Goal: Task Accomplishment & Management: Manage account settings

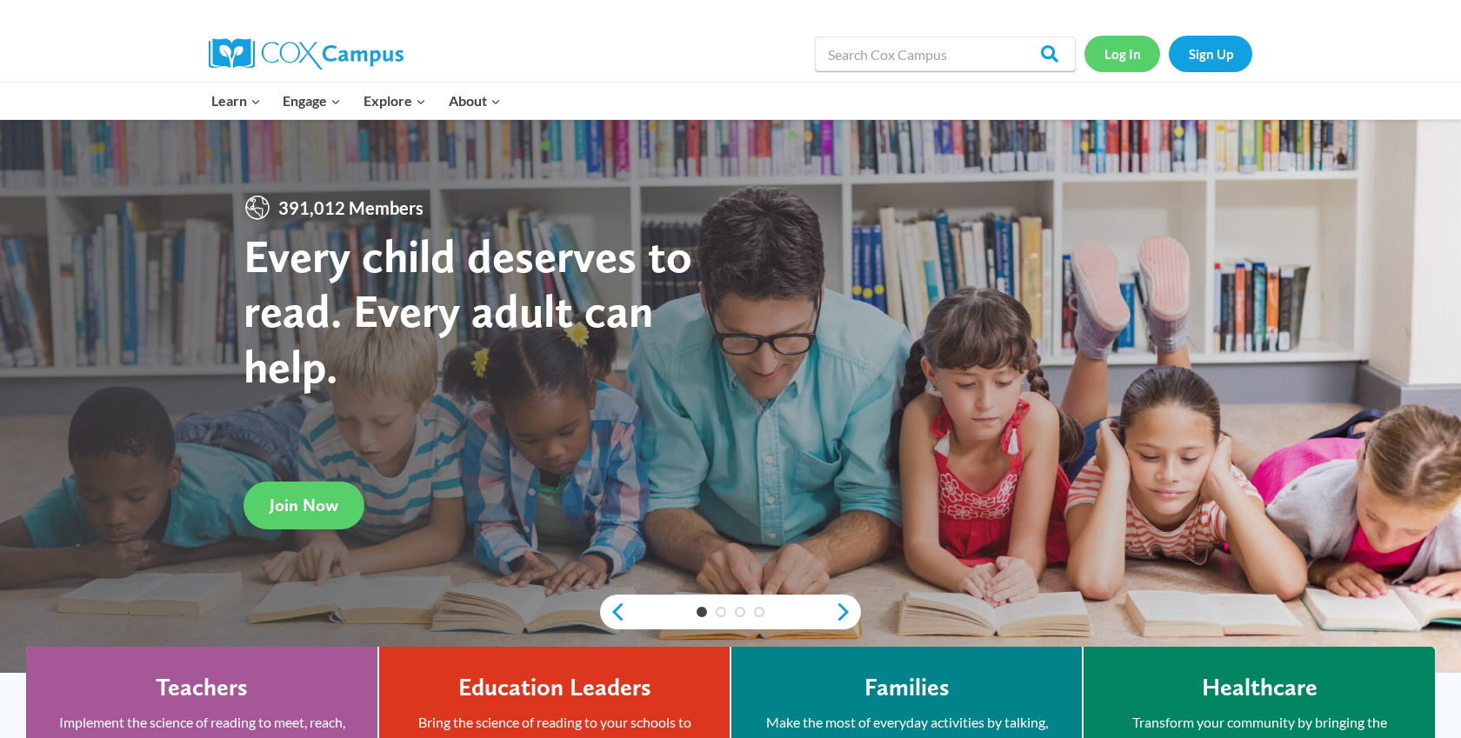
click at [1117, 50] on link "Log In" at bounding box center [1122, 54] width 76 height 36
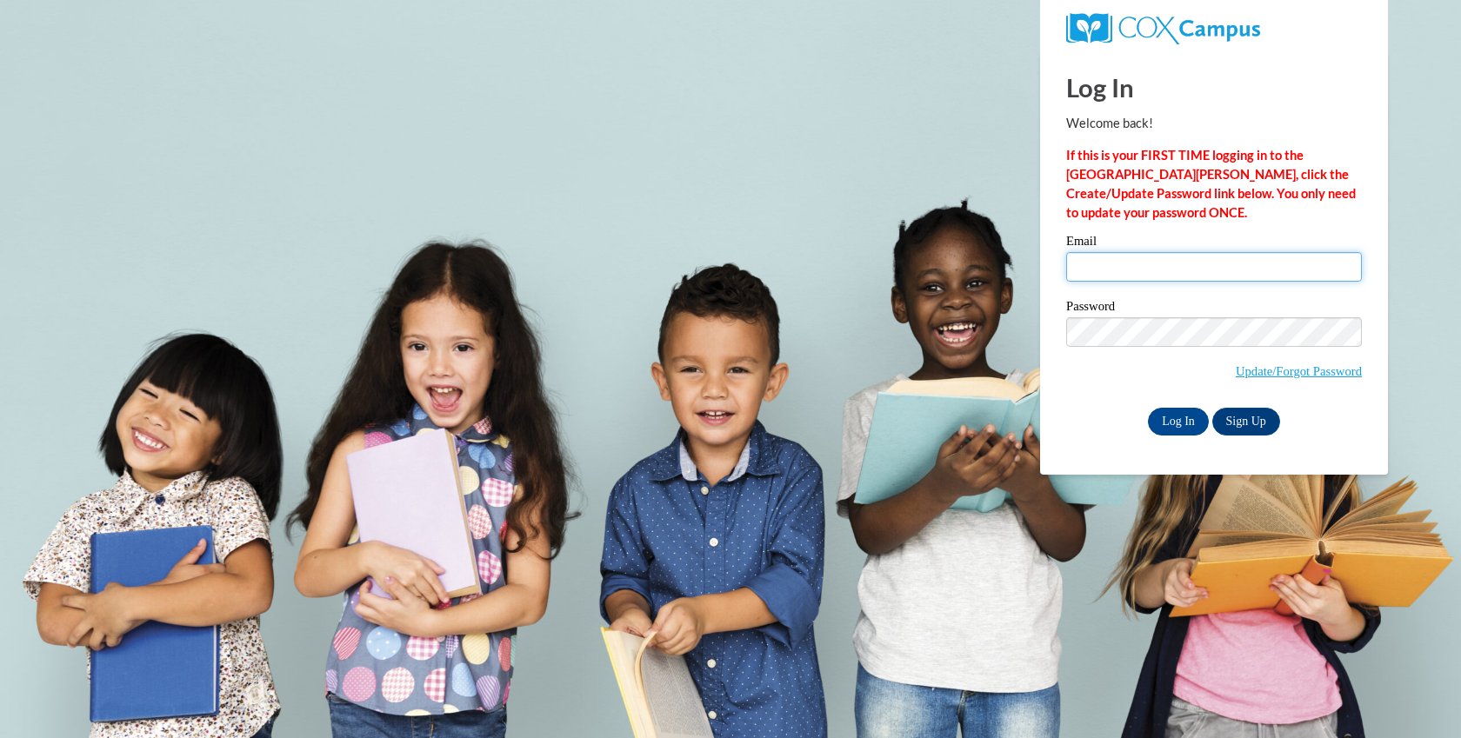
click at [1123, 259] on input "Email" at bounding box center [1214, 267] width 296 height 30
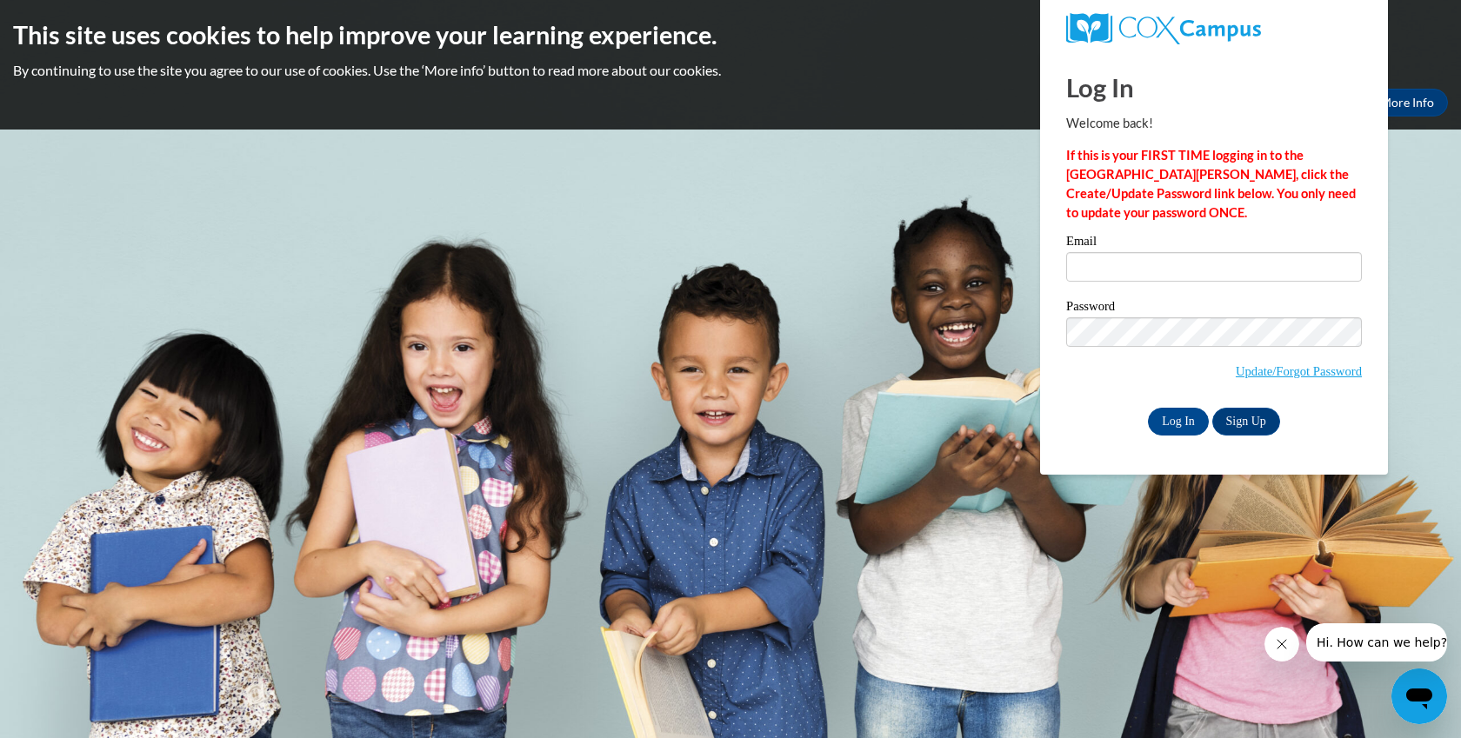
click at [1086, 396] on div "Password Update/Forgot Password" at bounding box center [1214, 351] width 296 height 103
click at [1255, 370] on link "Update/Forgot Password" at bounding box center [1298, 371] width 126 height 14
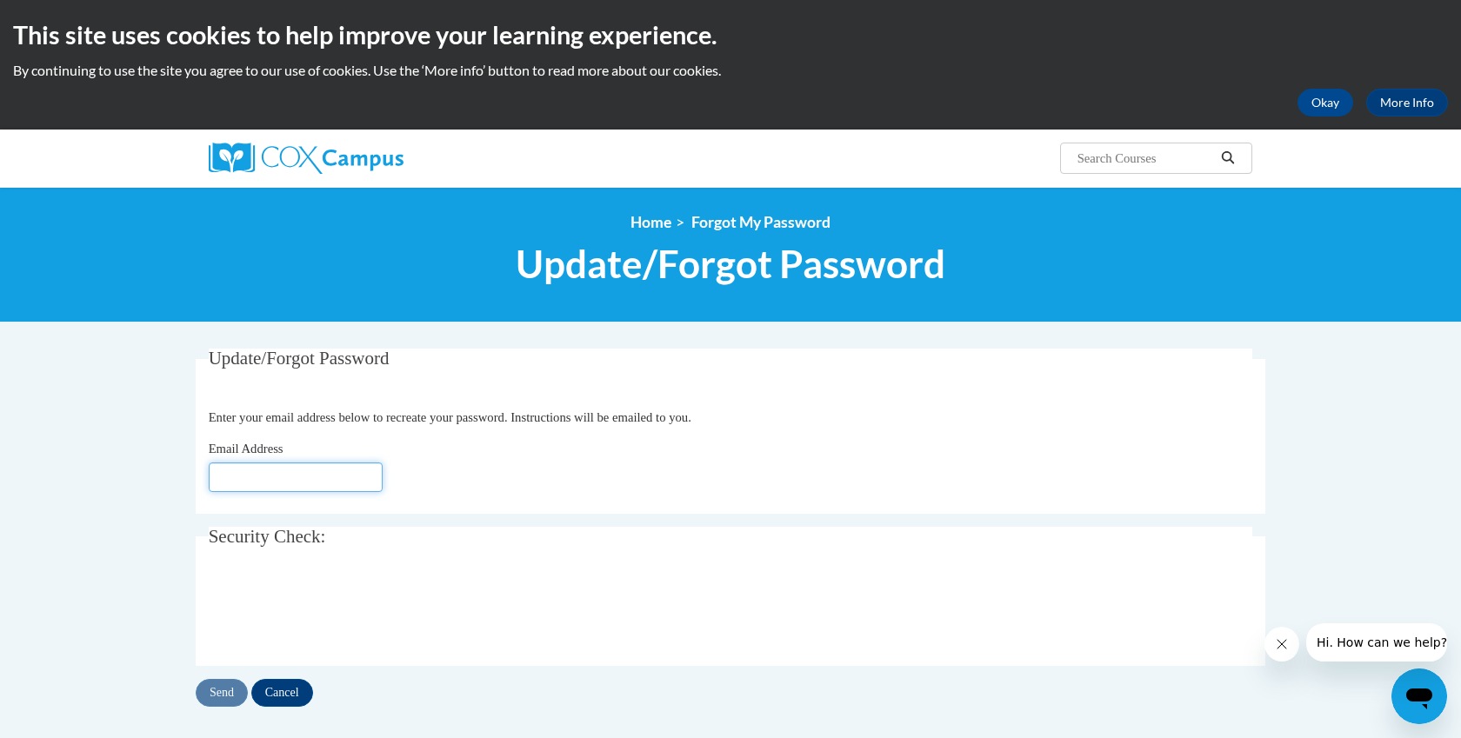
click at [294, 483] on input "Email Address" at bounding box center [296, 478] width 174 height 30
type input "verortega@gmail.com"
click at [213, 694] on input "Send" at bounding box center [222, 693] width 52 height 28
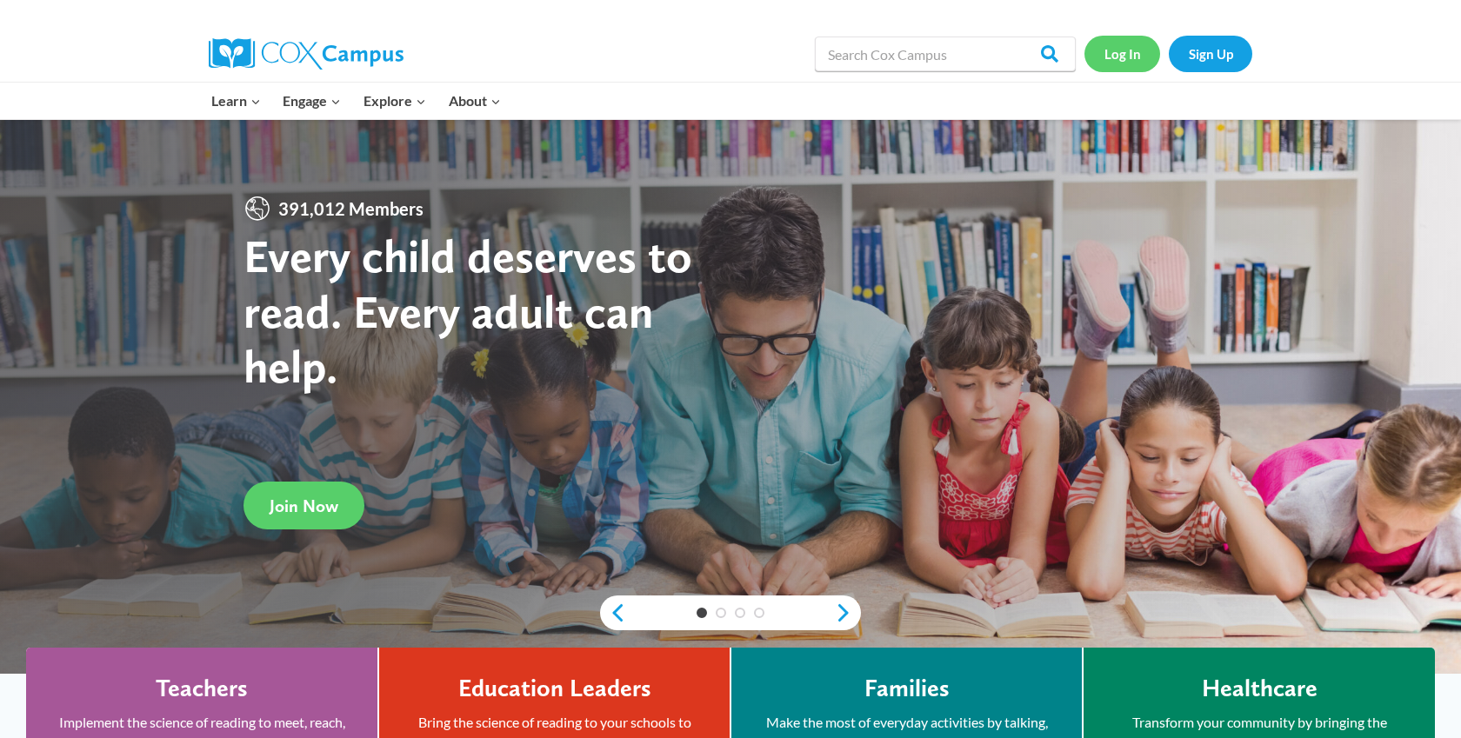
click at [1122, 55] on link "Log In" at bounding box center [1122, 54] width 76 height 36
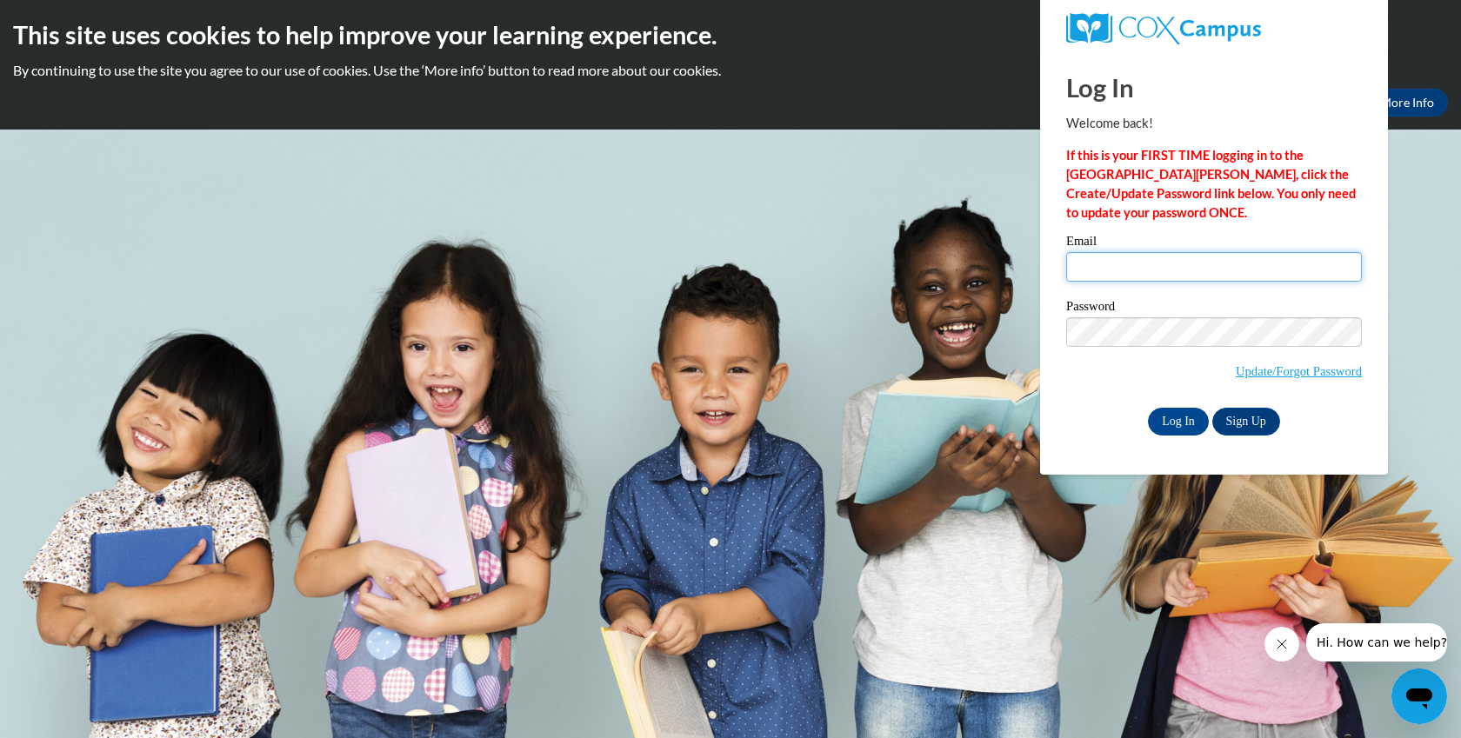
click at [1099, 268] on input "Email" at bounding box center [1214, 267] width 296 height 30
type input "verortega@gmail.com"
click at [989, 366] on body "This site uses cookies to help improve your learning experience. By continuing …" at bounding box center [730, 369] width 1461 height 738
click at [1106, 397] on div "Password Update/Forgot Password" at bounding box center [1214, 351] width 296 height 103
click at [1176, 422] on input "Log In" at bounding box center [1178, 422] width 61 height 28
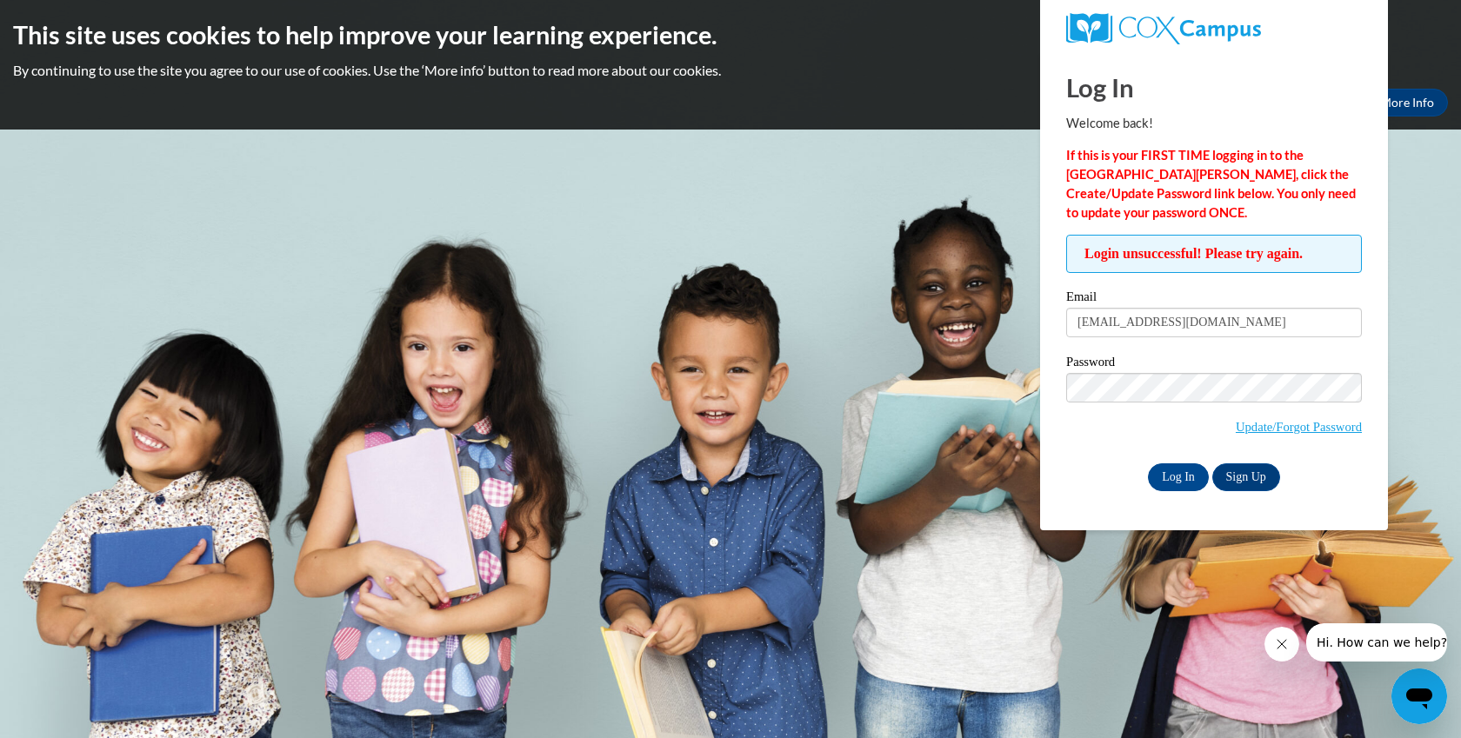
click at [1109, 410] on span "Update/Forgot Password" at bounding box center [1214, 409] width 296 height 72
click at [1178, 476] on input "Log In" at bounding box center [1178, 477] width 61 height 28
click at [969, 346] on body "This site uses cookies to help improve your learning experience. By continuing …" at bounding box center [730, 369] width 1461 height 738
click at [844, 267] on body "This site uses cookies to help improve your learning experience. By continuing …" at bounding box center [730, 369] width 1461 height 738
